Goal: Task Accomplishment & Management: Manage account settings

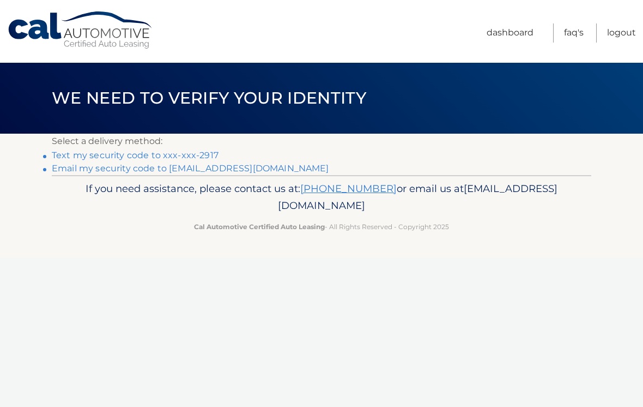
click at [163, 155] on link "Text my security code to xxx-xxx-2917" at bounding box center [135, 155] width 167 height 10
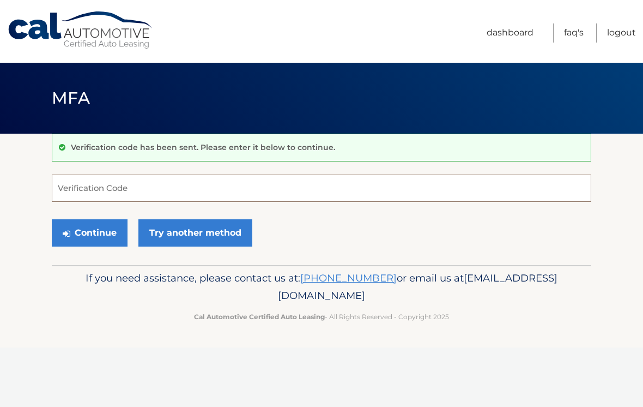
click at [163, 186] on input "Verification Code" at bounding box center [322, 187] width 540 height 27
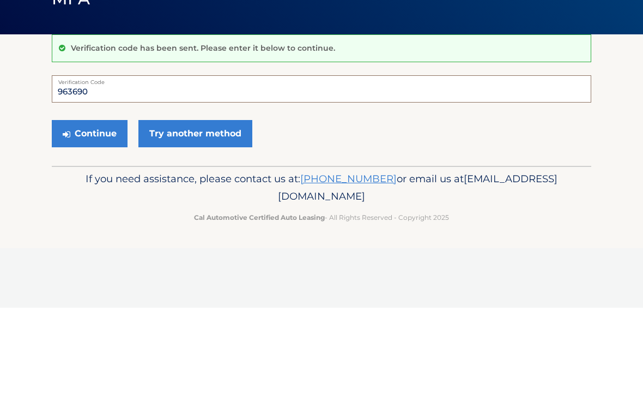
type input "963690"
click at [102, 219] on button "Continue" at bounding box center [90, 232] width 76 height 27
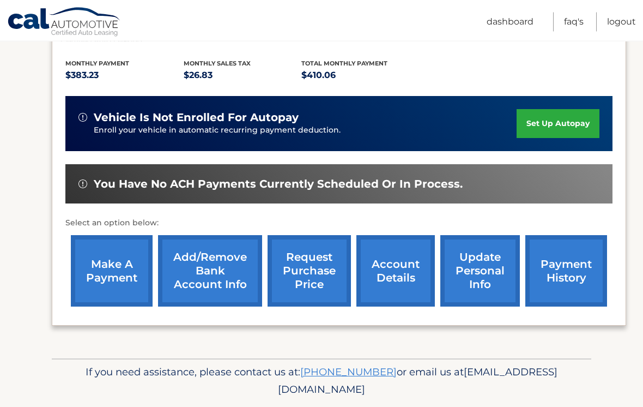
scroll to position [234, 0]
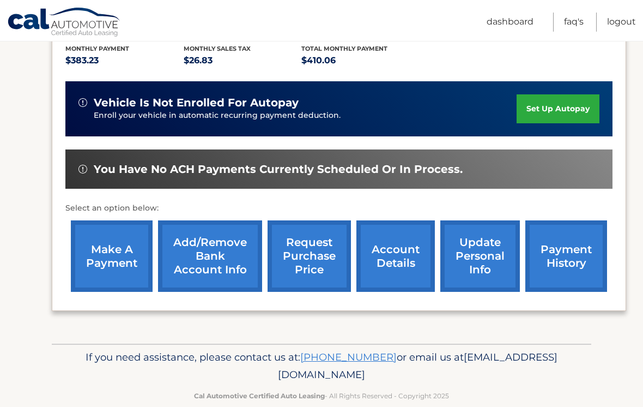
click at [402, 266] on link "account details" at bounding box center [395, 255] width 78 height 71
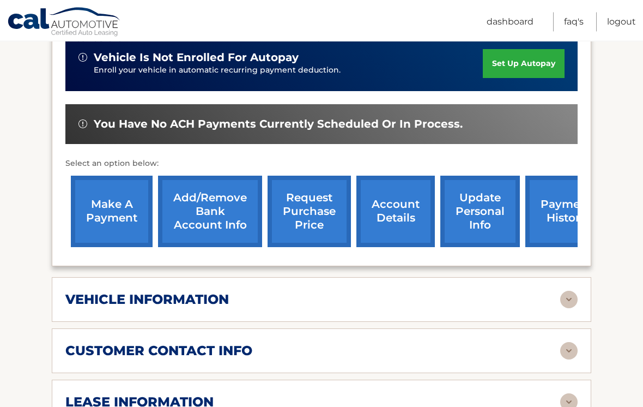
scroll to position [311, 0]
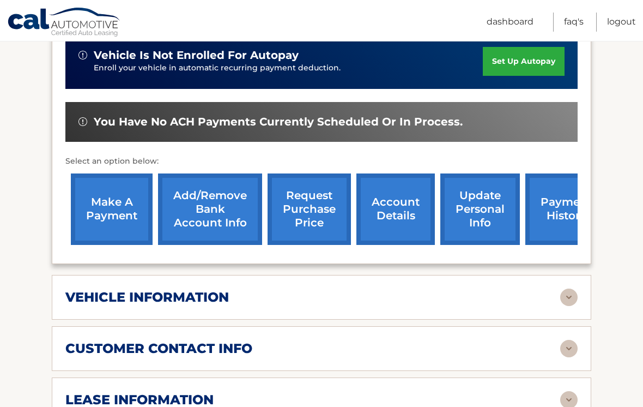
click at [573, 288] on img at bounding box center [568, 296] width 17 height 17
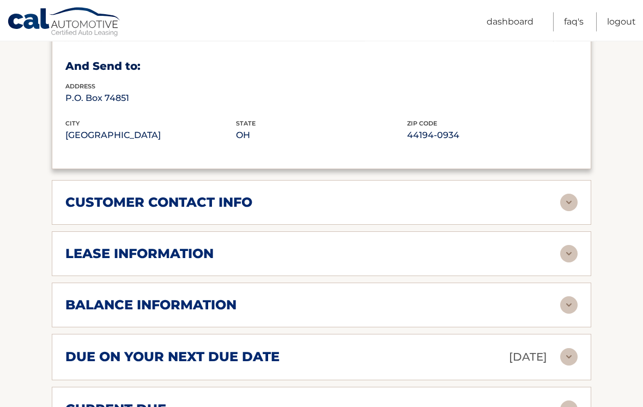
scroll to position [720, 0]
click at [560, 245] on img at bounding box center [568, 253] width 17 height 17
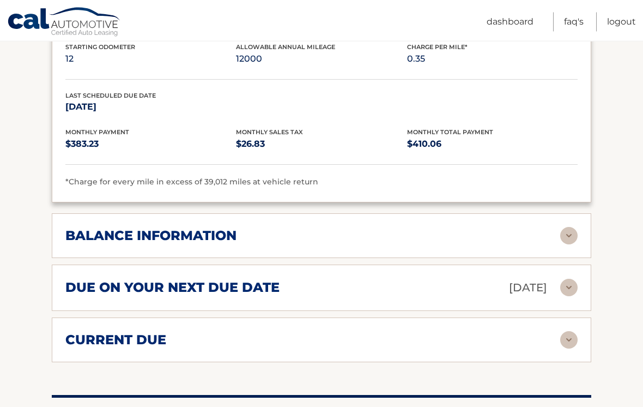
scroll to position [994, 0]
click at [572, 226] on img at bounding box center [568, 234] width 17 height 17
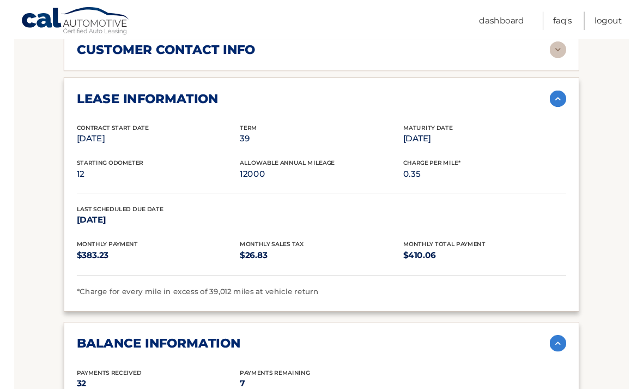
scroll to position [888, 0]
